Goal: Information Seeking & Learning: Learn about a topic

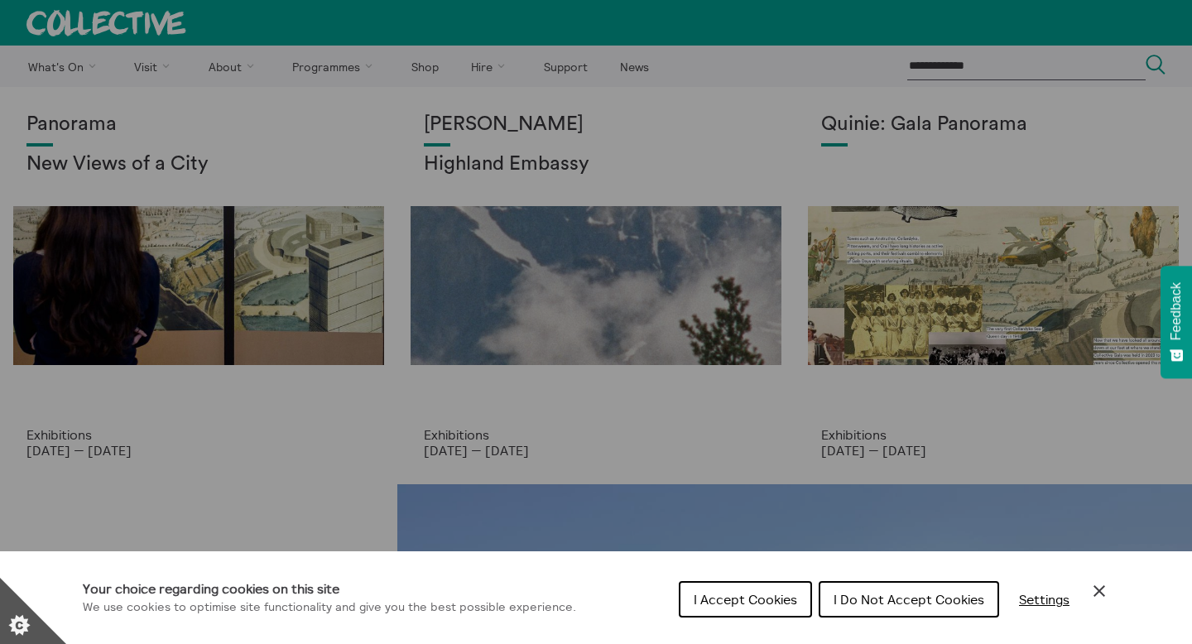
click at [1099, 591] on icon "Close Cookie Control" at bounding box center [1100, 591] width 12 height 12
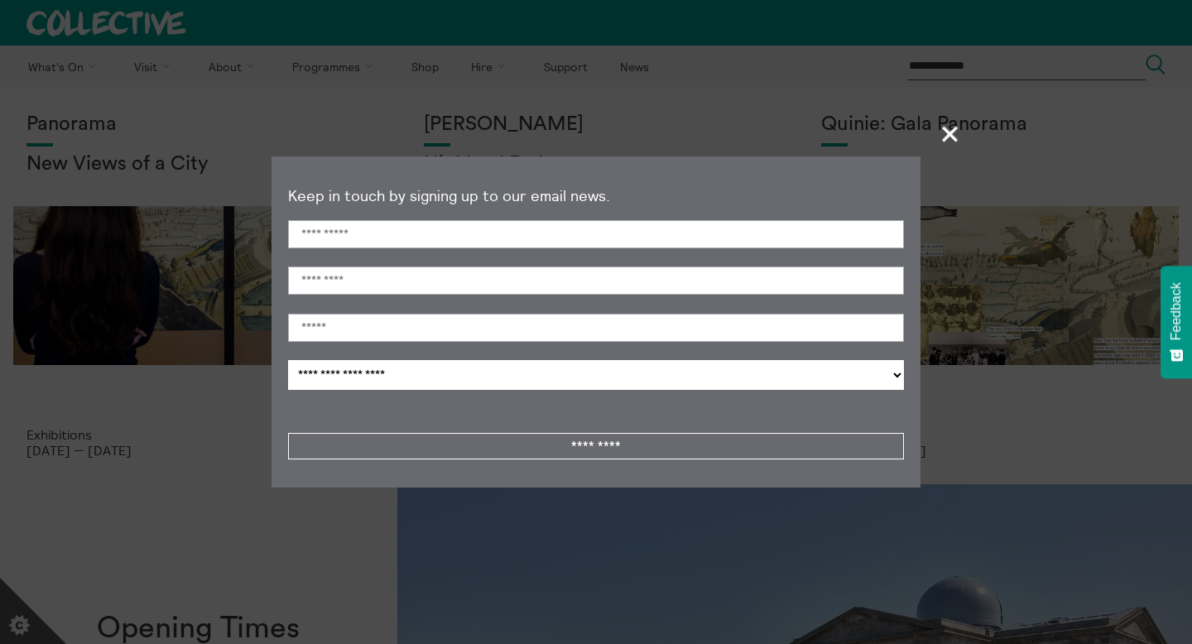
click at [950, 132] on span "+" at bounding box center [950, 133] width 49 height 49
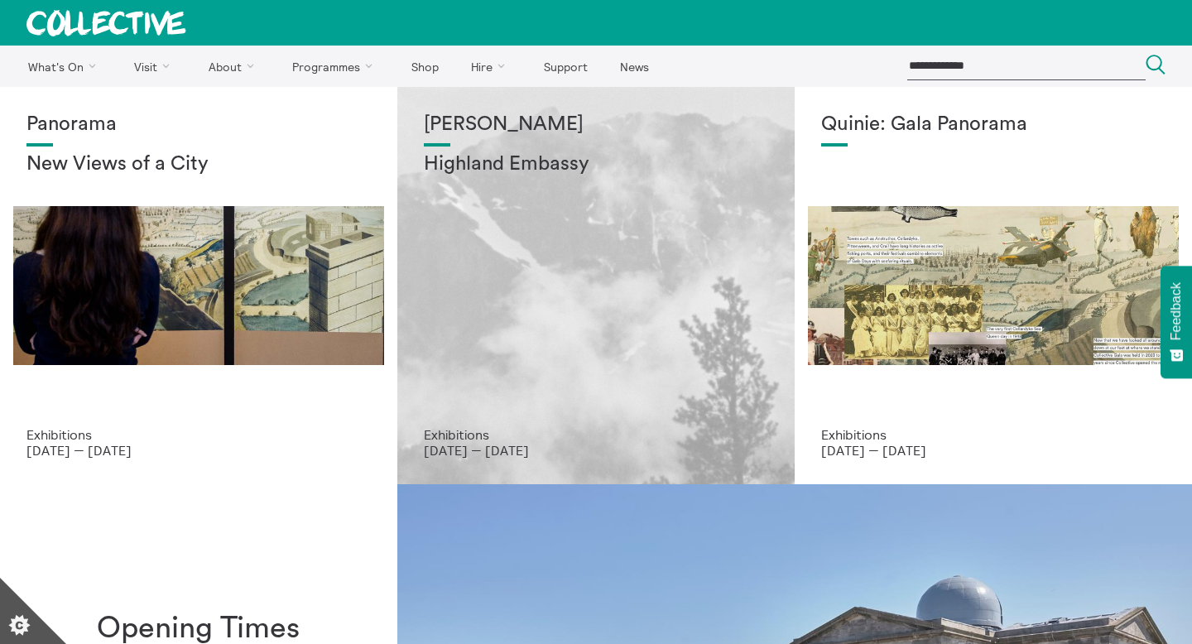
click at [597, 258] on div "[PERSON_NAME] Highland Embassy" at bounding box center [596, 270] width 344 height 314
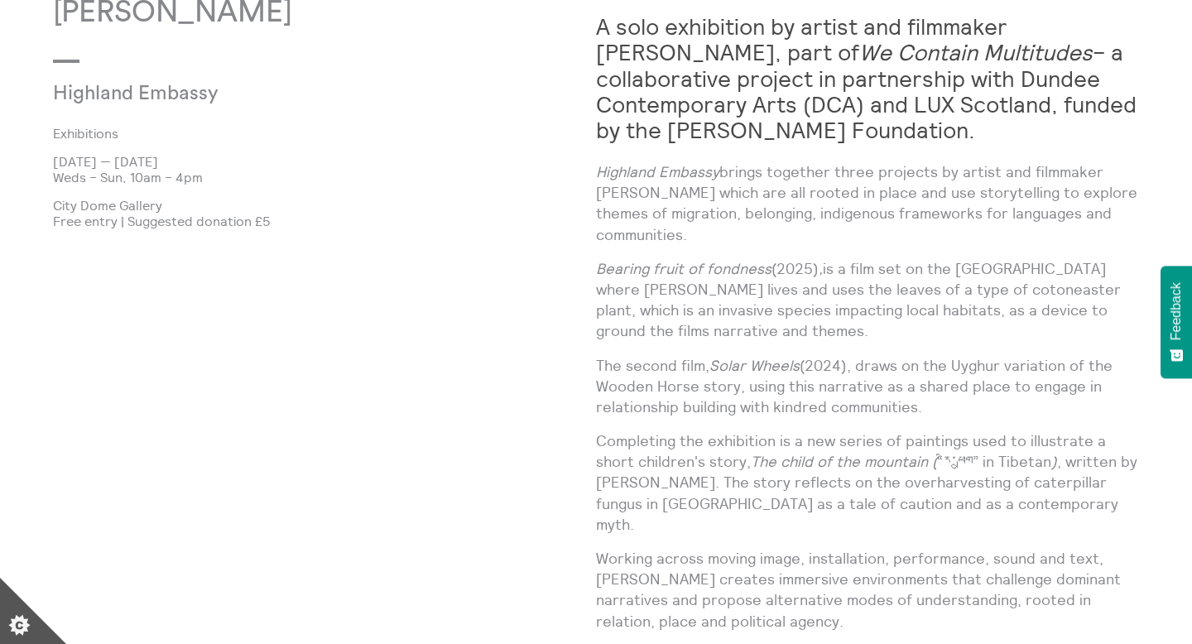
scroll to position [1050, 0]
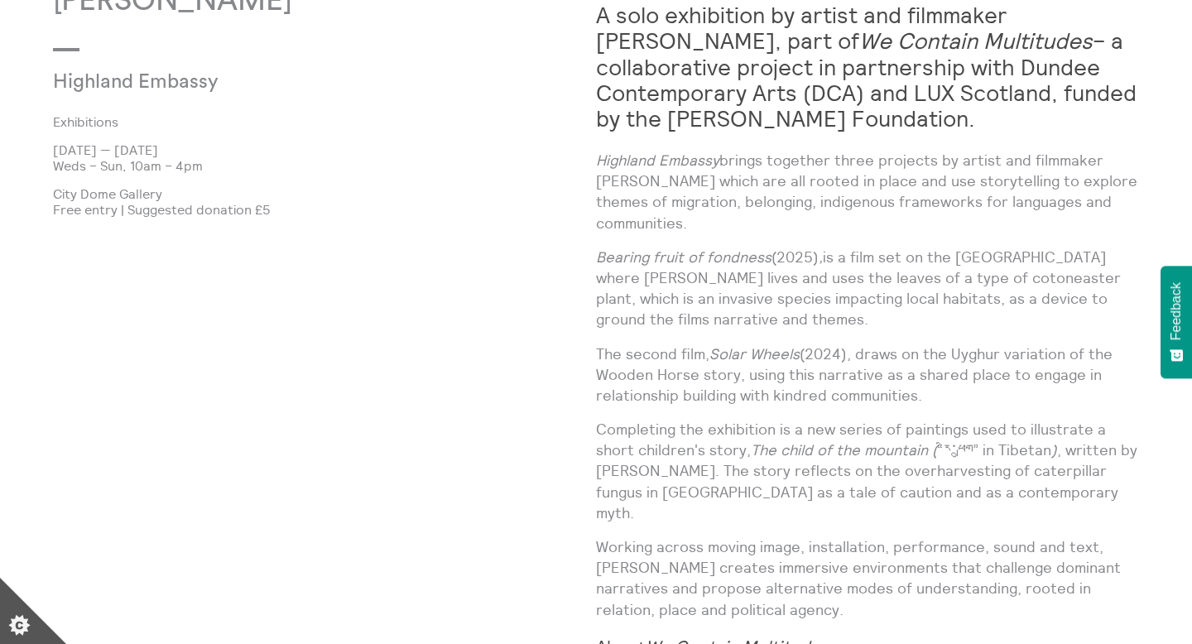
click at [536, 439] on div "Shen Xin Highland Embassy Exhibitions 3 Oct 2025 — 21 Dec 2025 Weds – Sun, 10am…" at bounding box center [324, 560] width 543 height 1152
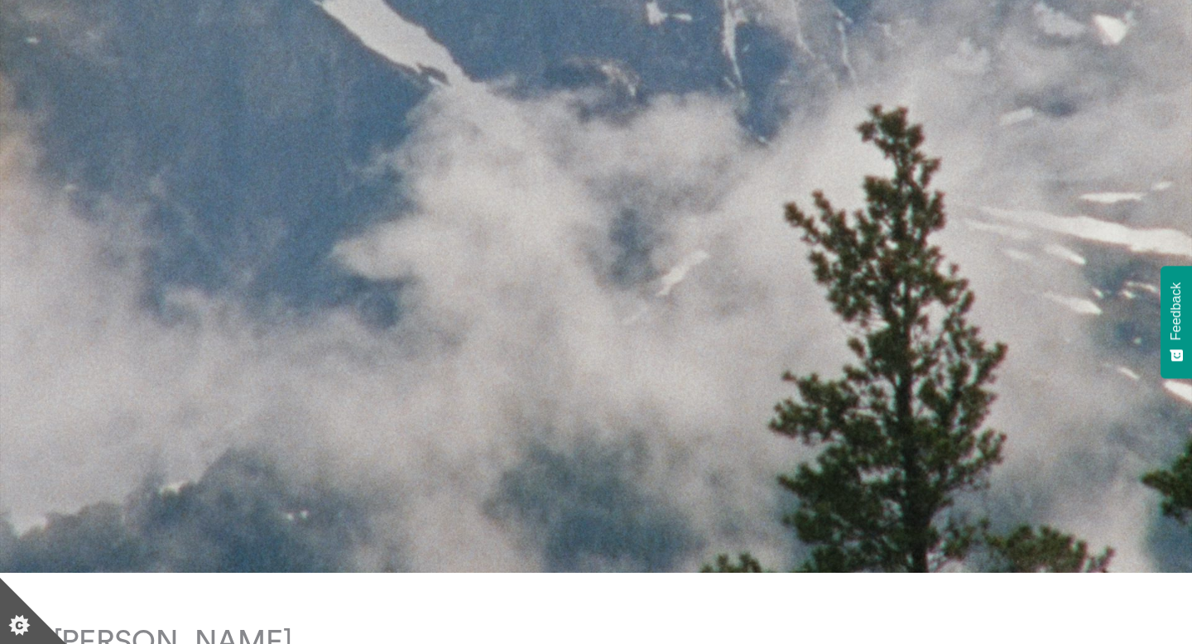
scroll to position [0, 0]
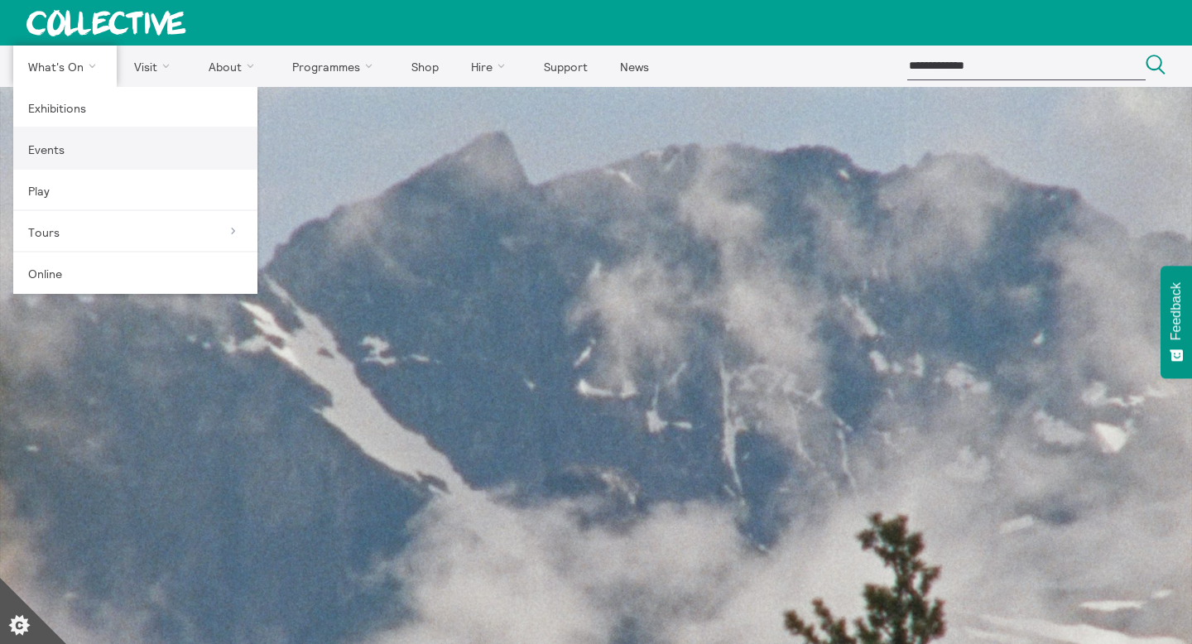
click at [63, 147] on link "Events" at bounding box center [135, 148] width 244 height 41
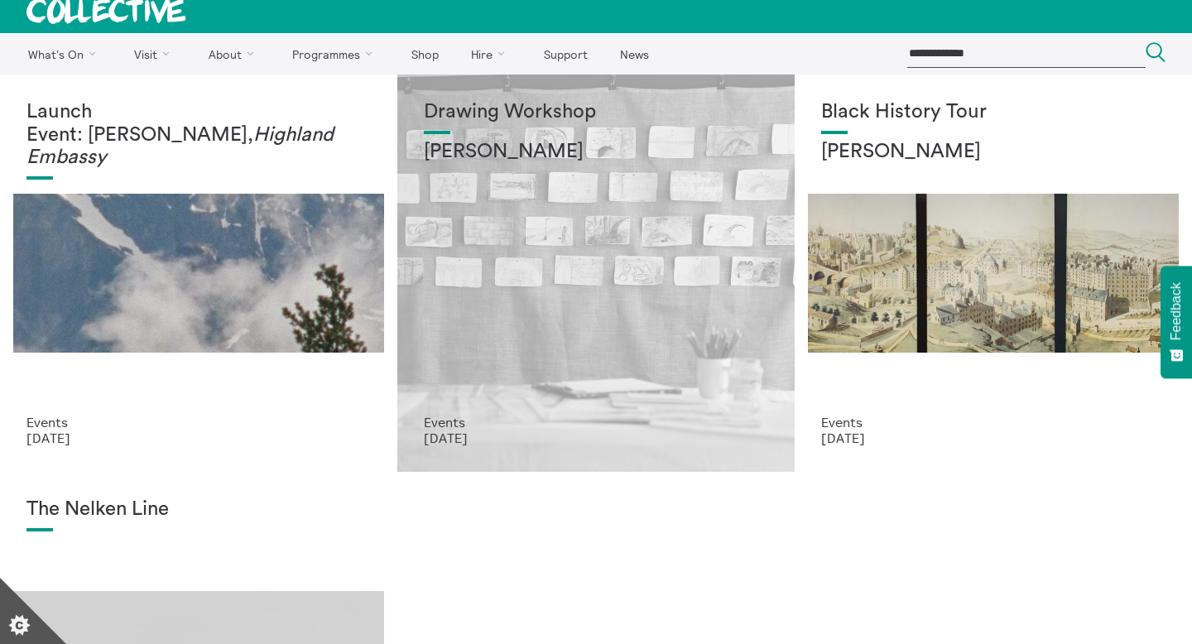
scroll to position [17, 0]
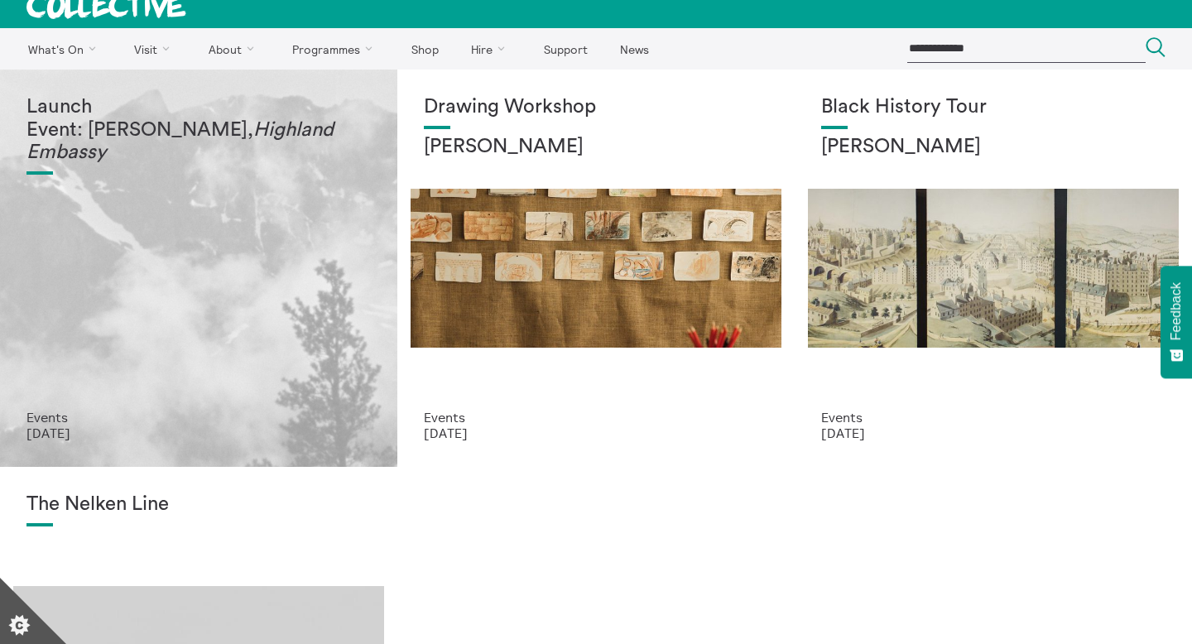
click at [205, 276] on div "Launch Event: Shen Xin, Highland Embassy" at bounding box center [198, 253] width 344 height 314
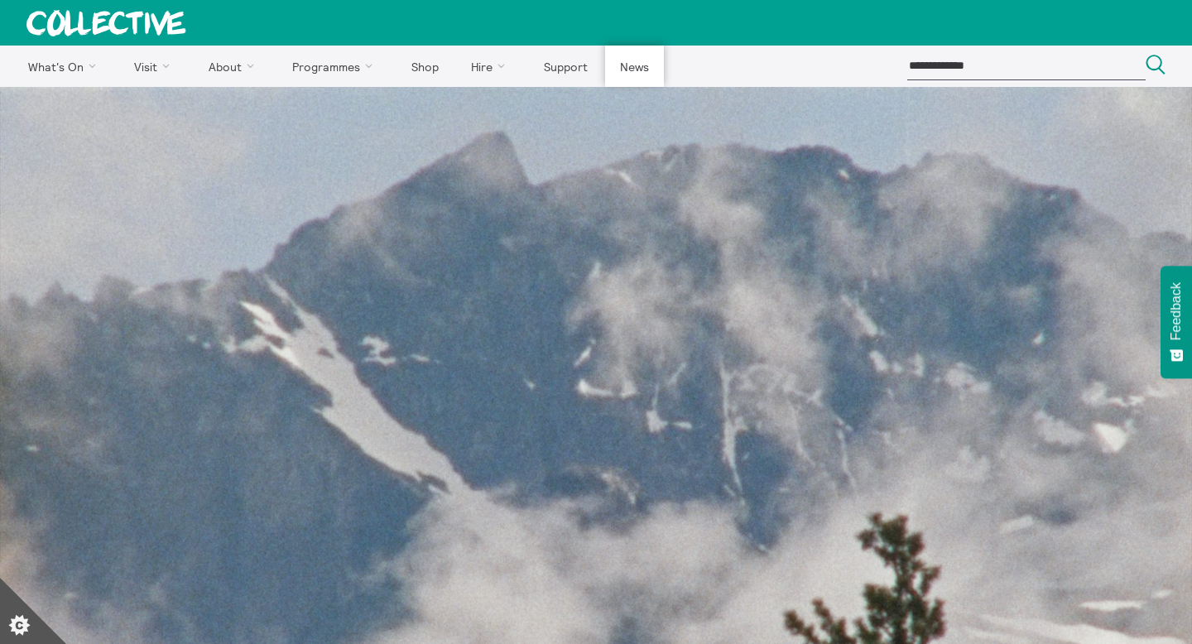
click at [623, 62] on link "News" at bounding box center [634, 66] width 58 height 41
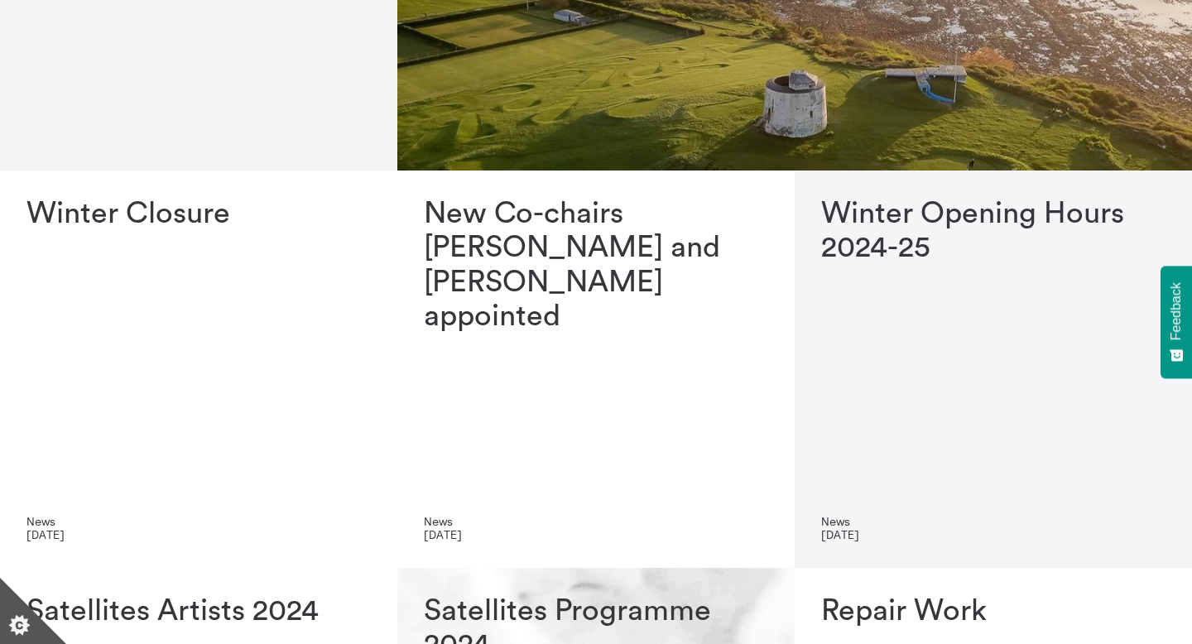
scroll to position [316, 0]
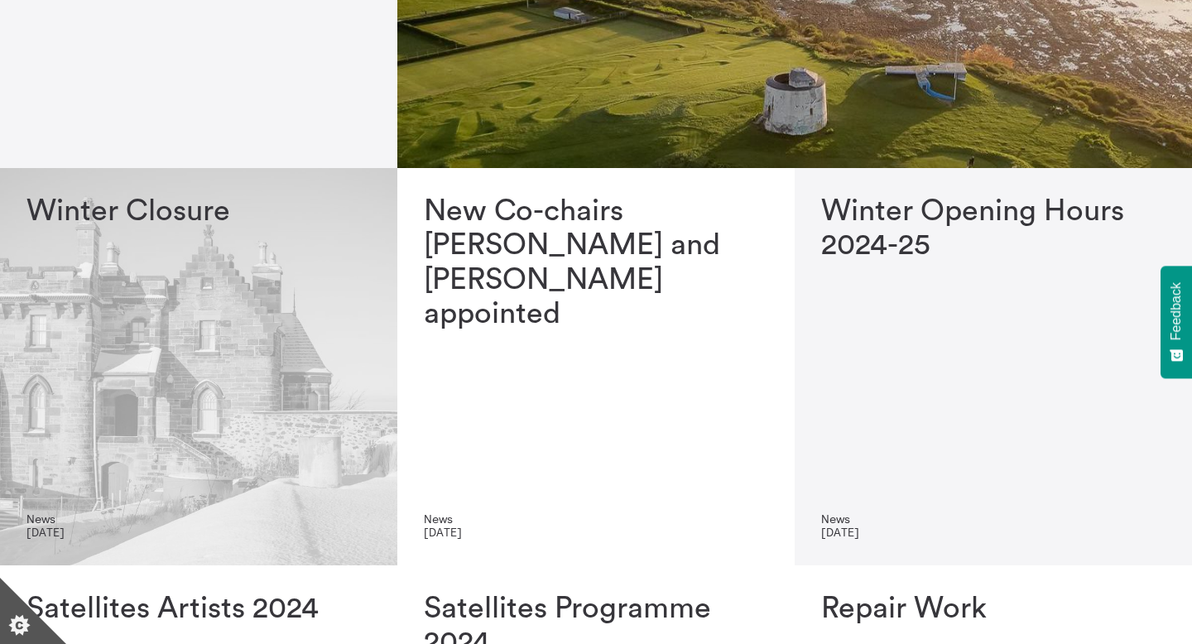
click at [172, 234] on div "Winter Closure" at bounding box center [198, 354] width 344 height 318
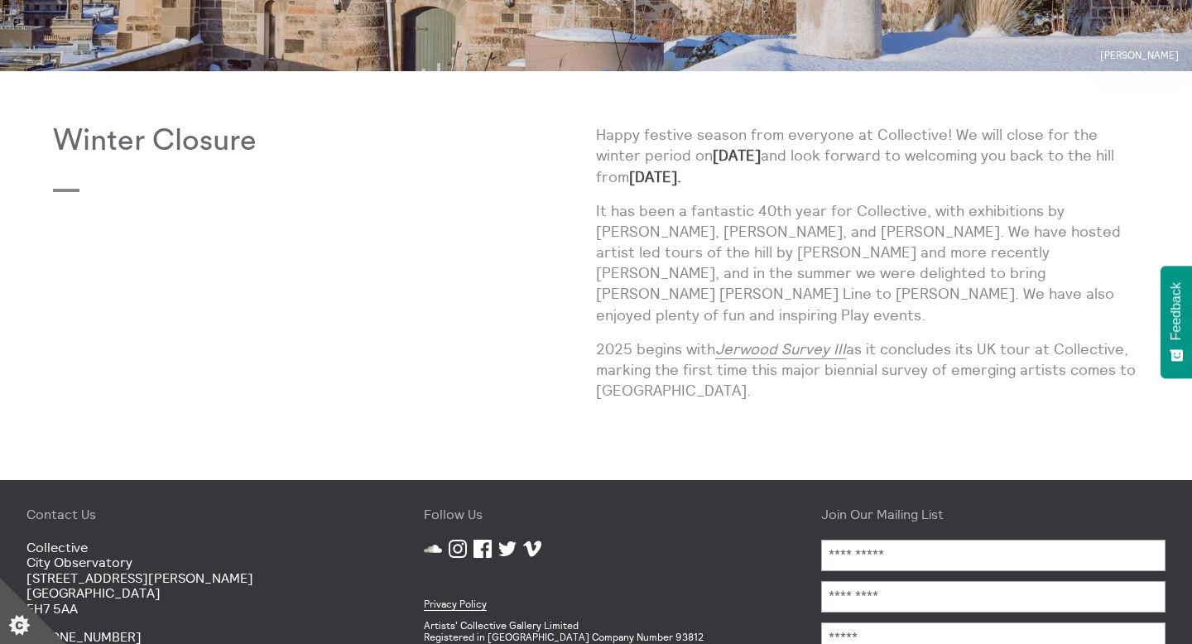
scroll to position [527, 0]
